Goal: Navigation & Orientation: Find specific page/section

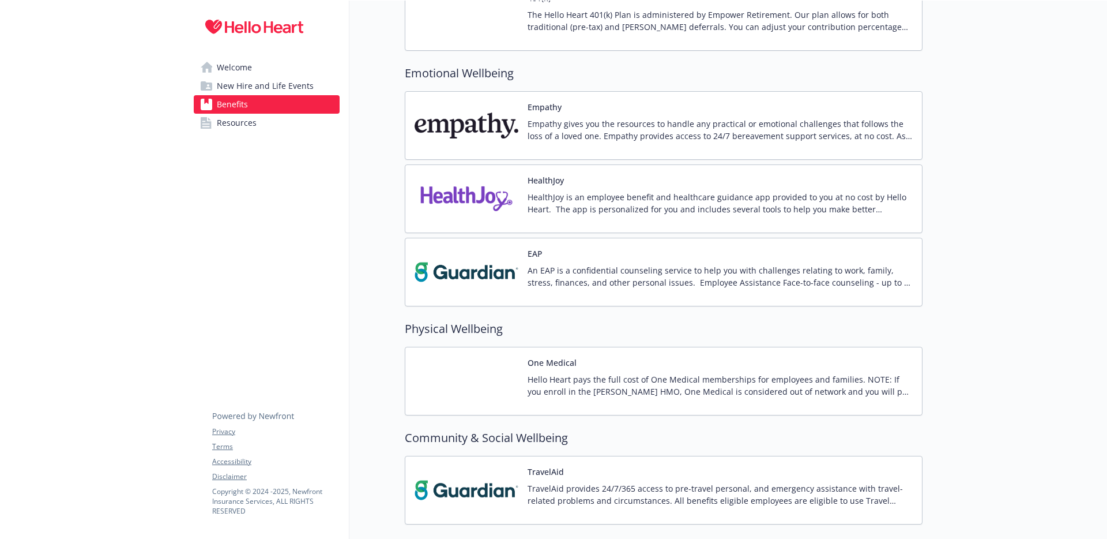
scroll to position [1718, 0]
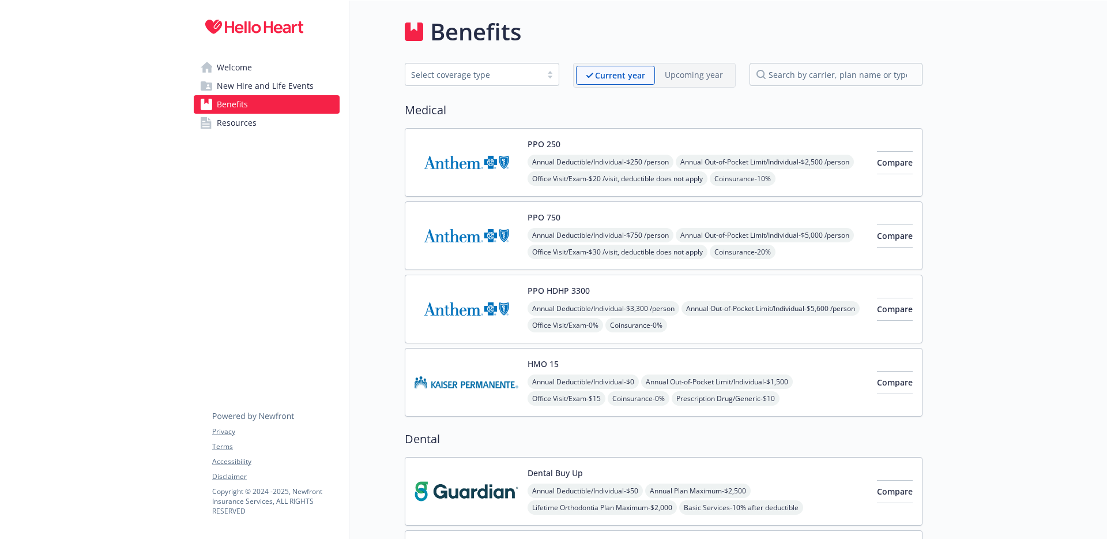
scroll to position [2, 0]
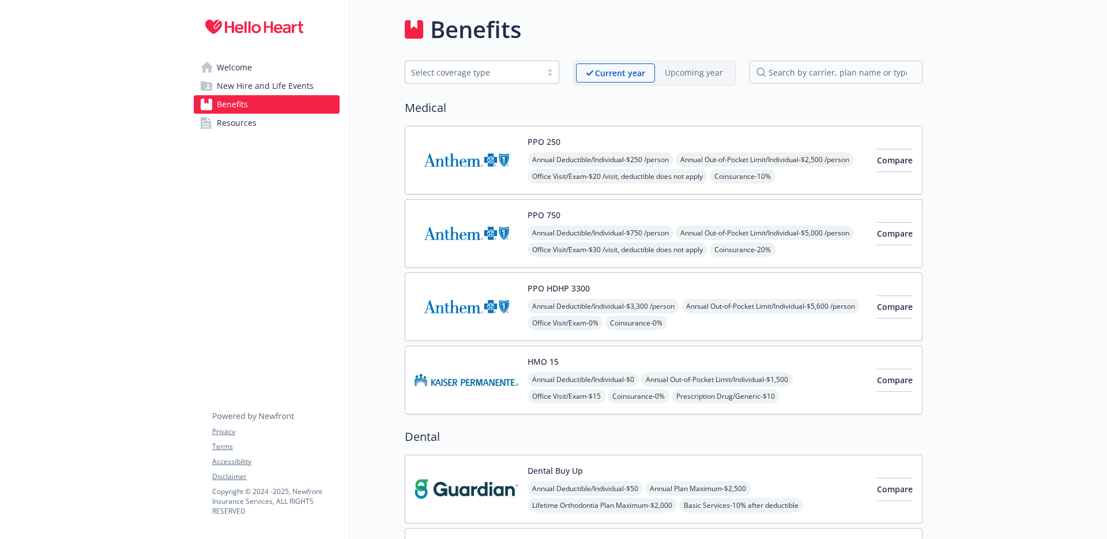
click at [244, 126] on span "Resources" at bounding box center [237, 123] width 40 height 18
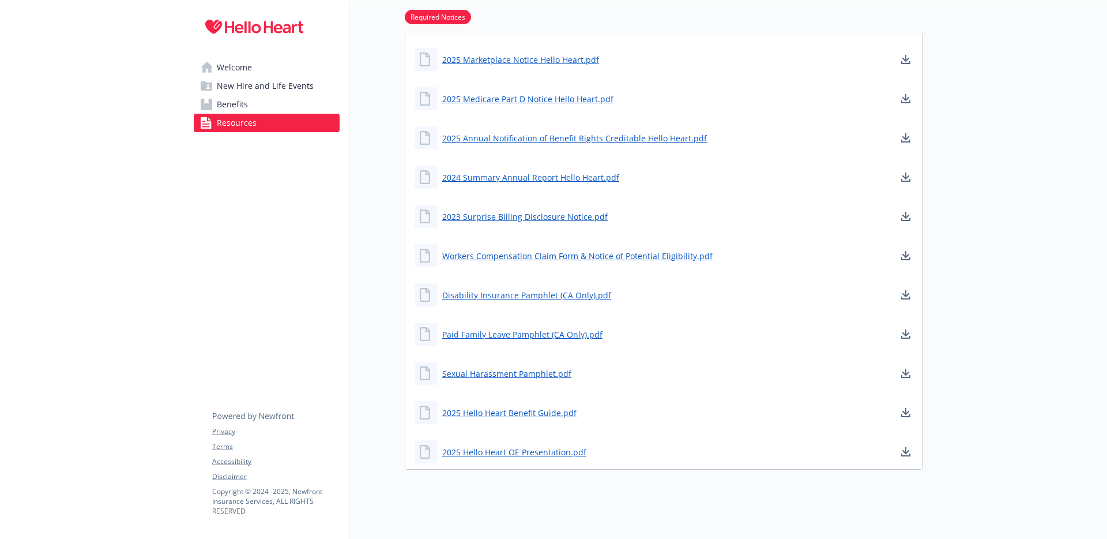
scroll to position [524, 0]
